Goal: Go to known website: Access a specific website the user already knows

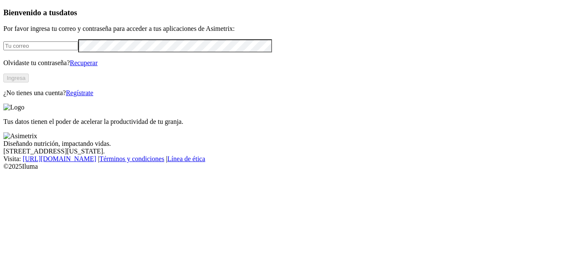
type input "[PERSON_NAME][EMAIL_ADDRESS][PERSON_NAME][DOMAIN_NAME]"
click at [29, 82] on button "Ingresa" at bounding box center [15, 77] width 25 height 9
